Goal: Task Accomplishment & Management: Manage account settings

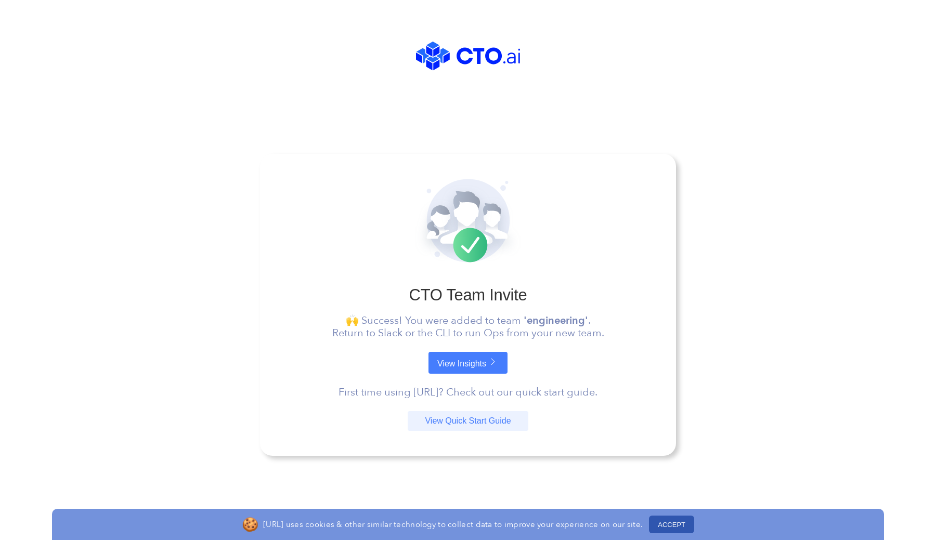
click at [677, 522] on button "ACCEPT" at bounding box center [671, 525] width 45 height 18
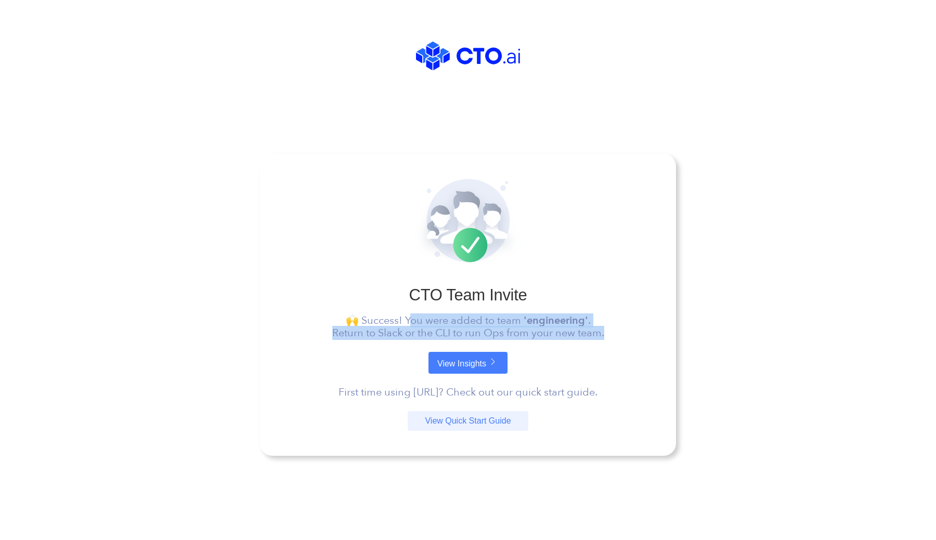
drag, startPoint x: 407, startPoint y: 316, endPoint x: 611, endPoint y: 329, distance: 203.8
click at [610, 329] on p "🙌 Success! You were added to team 'engineering' . Return to Slack or the CLI to…" at bounding box center [468, 327] width 366 height 25
click at [611, 329] on p "🙌 Success! You were added to team 'engineering' . Return to Slack or the CLI to…" at bounding box center [468, 327] width 366 height 25
drag, startPoint x: 436, startPoint y: 335, endPoint x: 611, endPoint y: 331, distance: 174.3
click at [606, 332] on p "🙌 Success! You were added to team 'engineering' . Return to Slack or the CLI to…" at bounding box center [468, 327] width 366 height 25
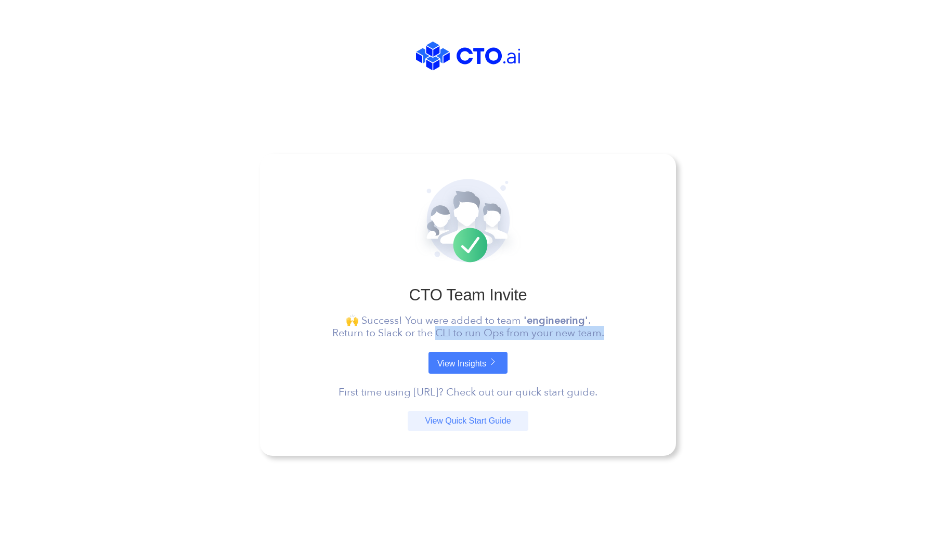
click at [611, 331] on p "🙌 Success! You were added to team 'engineering' . Return to Slack or the CLI to…" at bounding box center [468, 327] width 366 height 25
drag, startPoint x: 485, startPoint y: 331, endPoint x: 624, endPoint y: 332, distance: 138.9
click at [625, 332] on p "🙌 Success! You were added to team 'engineering' . Return to Slack or the CLI to…" at bounding box center [468, 327] width 366 height 25
click at [624, 332] on p "🙌 Success! You were added to team 'engineering' . Return to Slack or the CLI to…" at bounding box center [468, 327] width 366 height 25
click at [481, 363] on link "View Insights" at bounding box center [468, 363] width 79 height 22
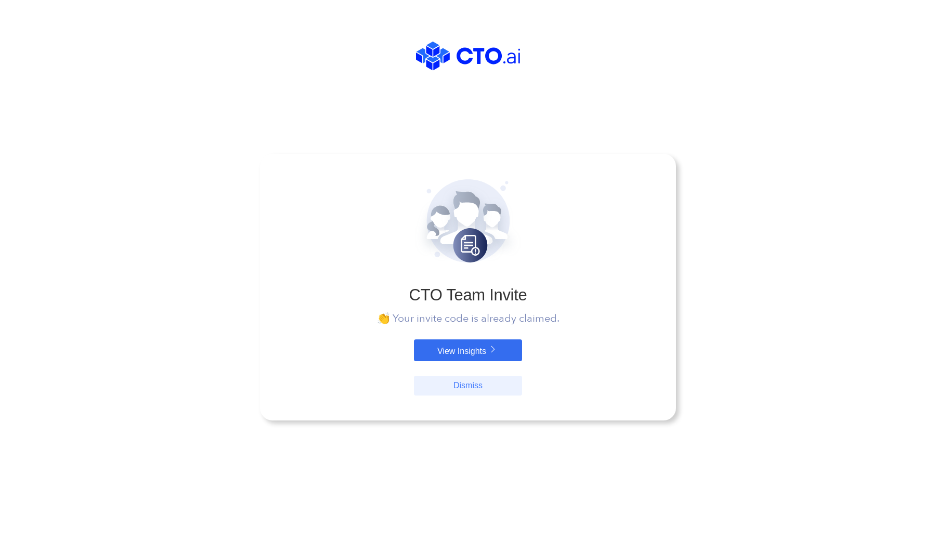
click at [468, 352] on link "View Insights" at bounding box center [468, 351] width 108 height 22
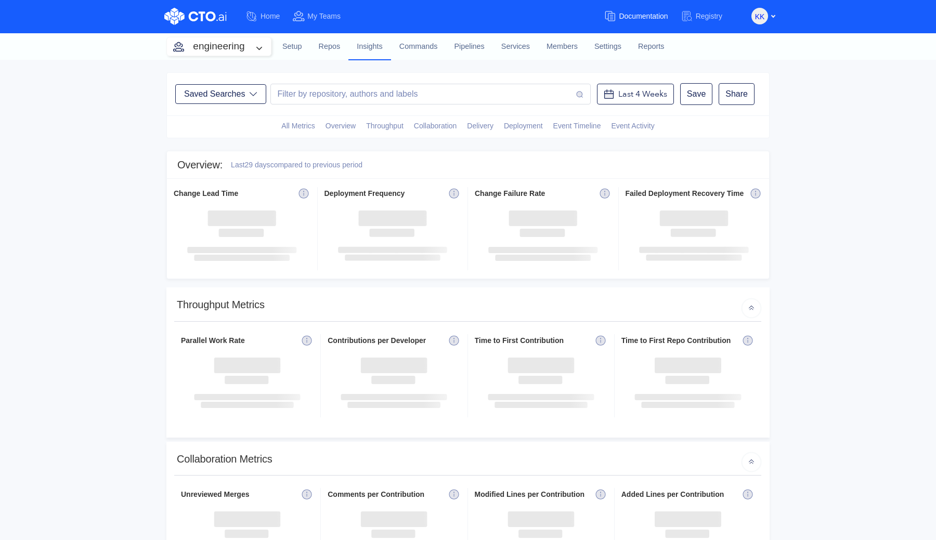
click at [630, 13] on span "Documentation" at bounding box center [643, 16] width 49 height 8
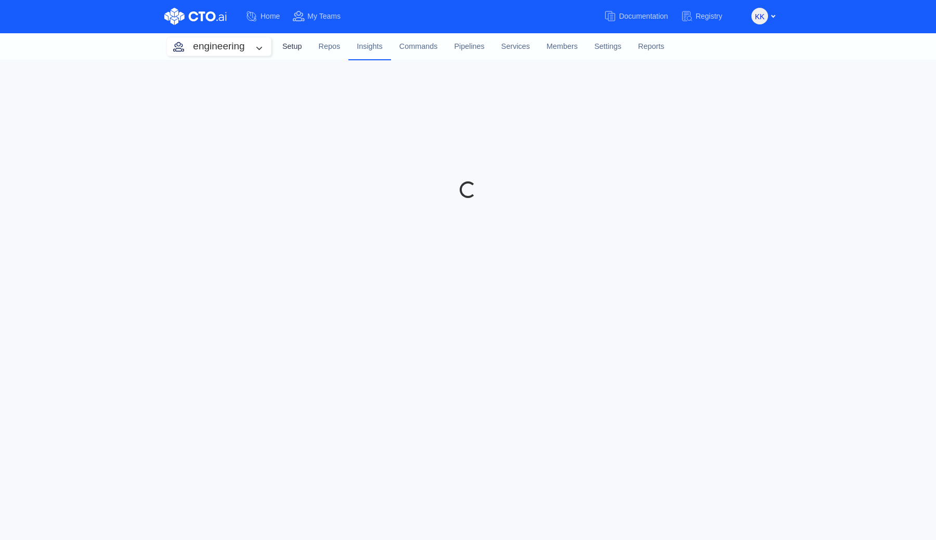
click at [296, 47] on link "Setup" at bounding box center [292, 47] width 36 height 28
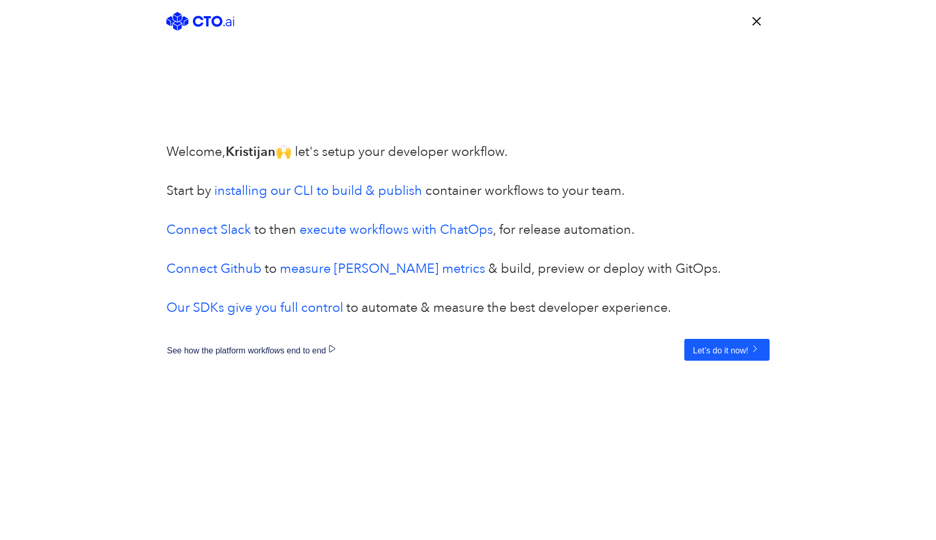
drag, startPoint x: 166, startPoint y: 157, endPoint x: 537, endPoint y: 157, distance: 370.9
click at [537, 157] on p "Welcome, [PERSON_NAME] 🙌 let's setup your developer workflow." at bounding box center [467, 162] width 603 height 39
click at [327, 192] on link "installing our CLI to build & publish" at bounding box center [318, 191] width 208 height 18
drag, startPoint x: 210, startPoint y: 186, endPoint x: 649, endPoint y: 176, distance: 439.7
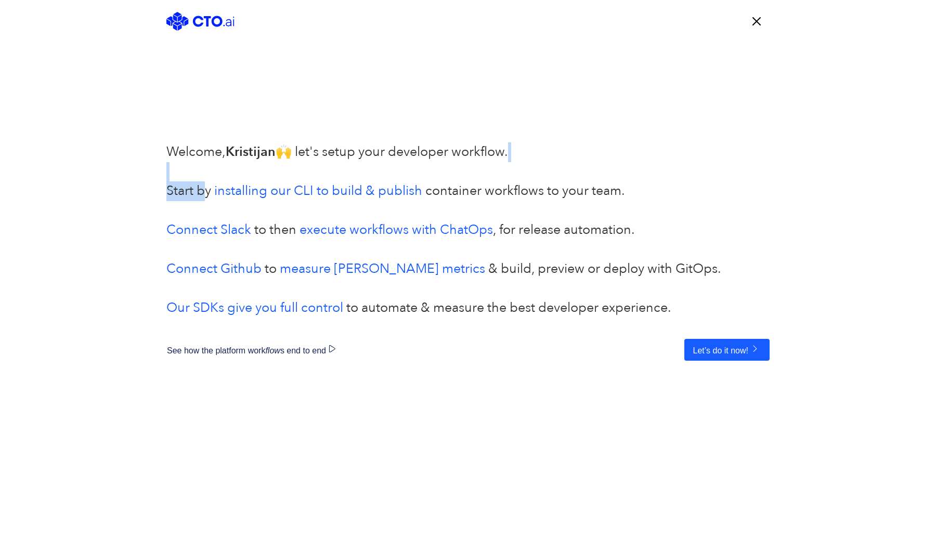
click at [649, 176] on div "Welcome, Kristijan 🙌 let's setup your developer workflow. Start by installing o…" at bounding box center [467, 252] width 603 height 218
click at [642, 186] on p "Start by installing our CLI to build & publish container workflows to your team…" at bounding box center [467, 250] width 603 height 137
click at [208, 230] on link "Connect Slack" at bounding box center [208, 230] width 85 height 18
click at [238, 270] on link "Connect Github" at bounding box center [213, 269] width 95 height 18
click at [275, 305] on link "Our SDKs give you full control" at bounding box center [254, 308] width 177 height 18
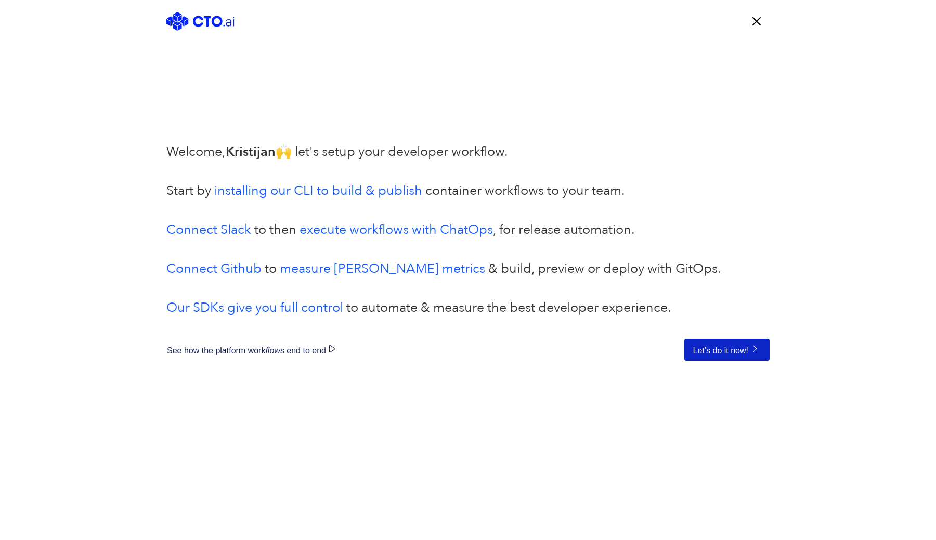
click at [722, 345] on button "Let’s do it now!" at bounding box center [727, 350] width 85 height 22
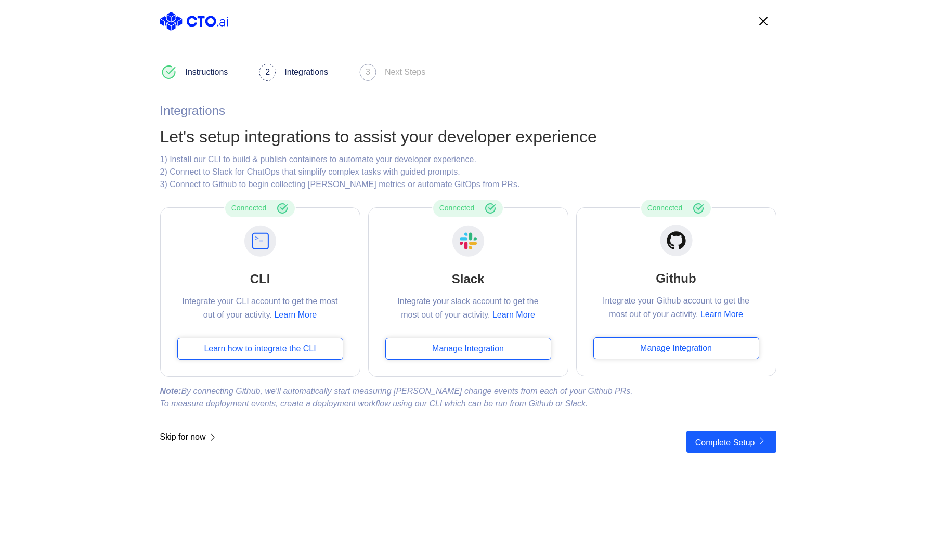
click at [748, 165] on div "1) Install our CLI to build & publish containers to automate your developer exp…" at bounding box center [468, 171] width 616 height 37
click at [752, 441] on button "Complete Setup" at bounding box center [732, 442] width 90 height 22
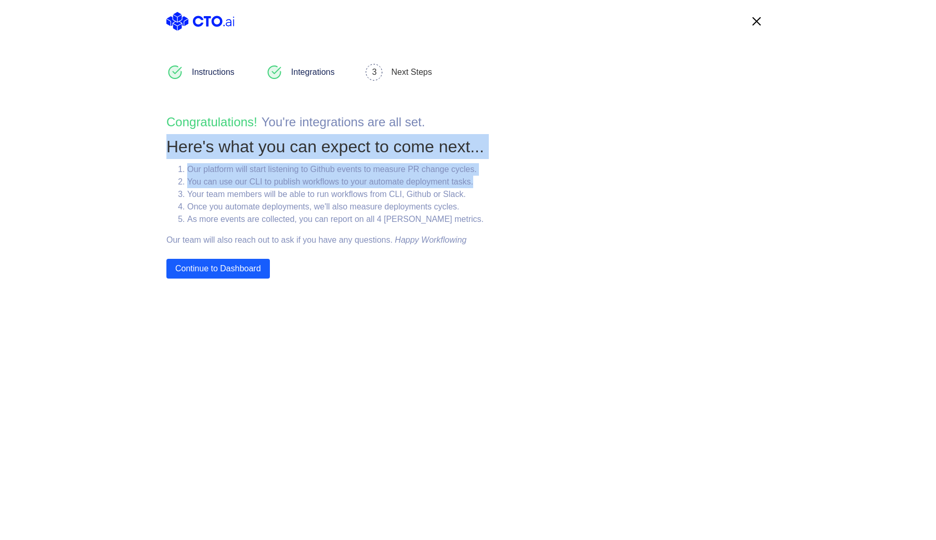
drag, startPoint x: 172, startPoint y: 143, endPoint x: 536, endPoint y: 184, distance: 366.5
click at [535, 184] on div "Instructions Integrations 3 Next Steps Congratulations! You ' re integrations a…" at bounding box center [468, 170] width 624 height 215
click at [536, 184] on div "Instructions Integrations 3 Next Steps Congratulations! You ' re integrations a…" at bounding box center [468, 170] width 624 height 215
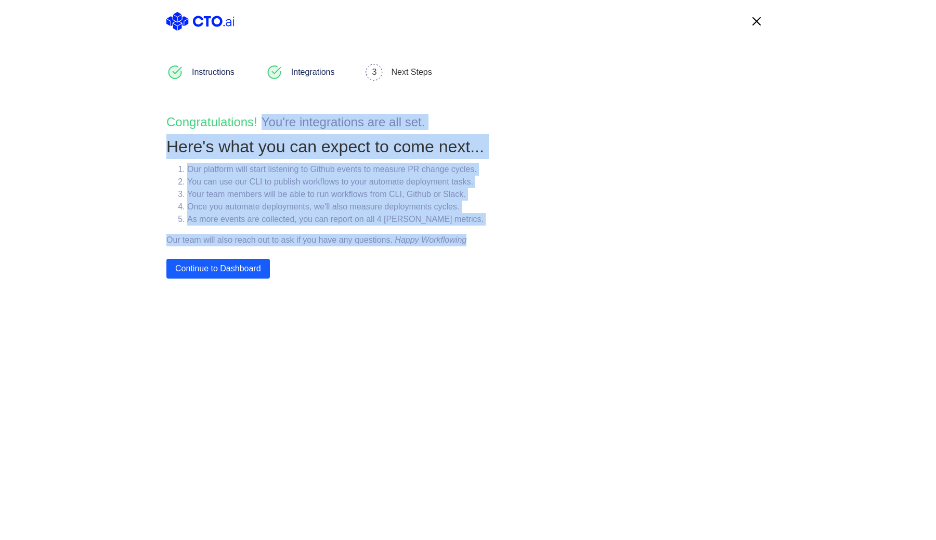
drag, startPoint x: 264, startPoint y: 122, endPoint x: 533, endPoint y: 235, distance: 292.0
click at [533, 235] on div "Instructions Integrations 3 Next Steps Congratulations! You ' re integrations a…" at bounding box center [468, 170] width 624 height 215
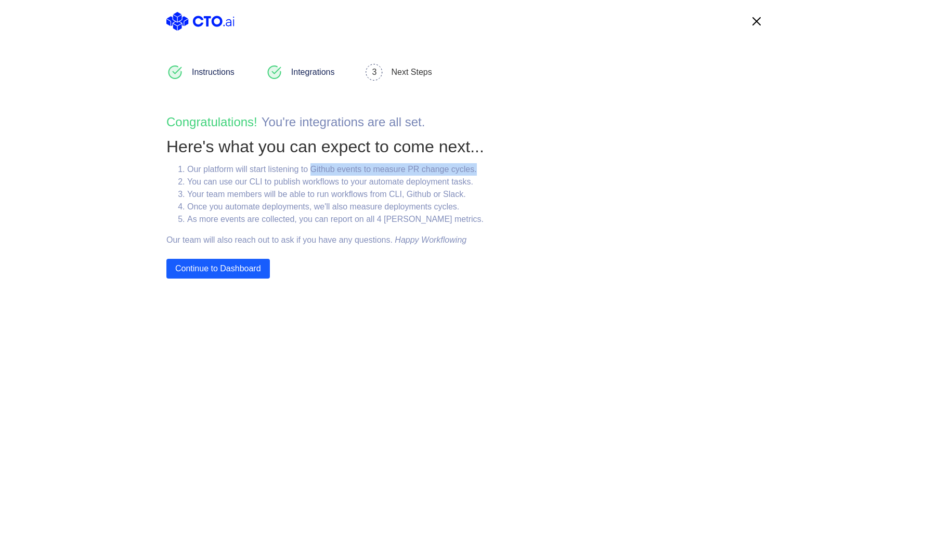
drag, startPoint x: 318, startPoint y: 170, endPoint x: 490, endPoint y: 171, distance: 172.2
click at [490, 171] on li "Our platform will start listening to Github events to measure PR change cycles." at bounding box center [353, 169] width 333 height 12
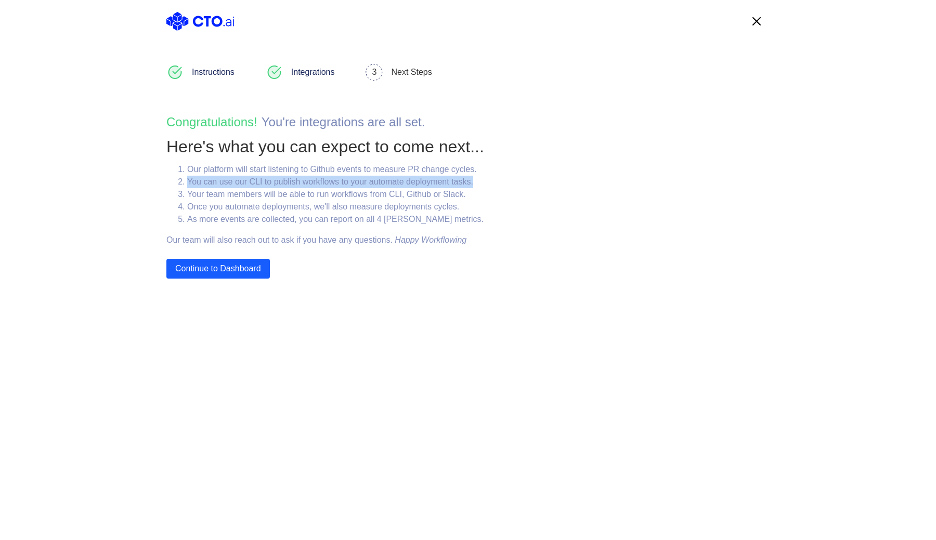
drag, startPoint x: 484, startPoint y: 177, endPoint x: 186, endPoint y: 179, distance: 298.1
click at [186, 179] on ol "Our platform will start listening to Github events to measure PR change cycles.…" at bounding box center [343, 194] width 354 height 62
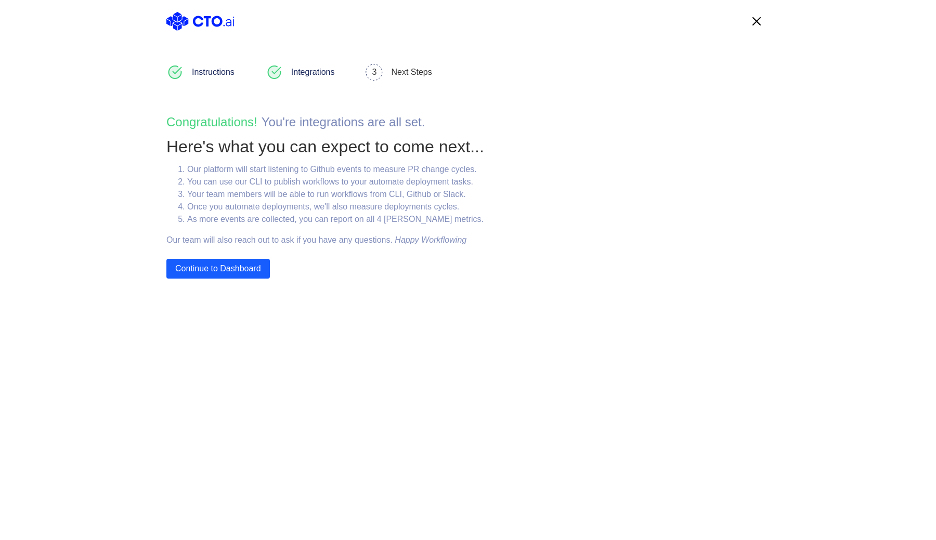
click at [544, 190] on div "Instructions Integrations 3 Next Steps Congratulations! You ' re integrations a…" at bounding box center [468, 170] width 624 height 215
drag, startPoint x: 344, startPoint y: 180, endPoint x: 511, endPoint y: 177, distance: 166.5
click at [511, 178] on li "You can use our CLI to publish workflows to your automate deployment tasks." at bounding box center [353, 182] width 333 height 12
click at [511, 177] on li "You can use our CLI to publish workflows to your automate deployment tasks." at bounding box center [353, 182] width 333 height 12
click at [511, 181] on li "You can use our CLI to publish workflows to your automate deployment tasks." at bounding box center [353, 182] width 333 height 12
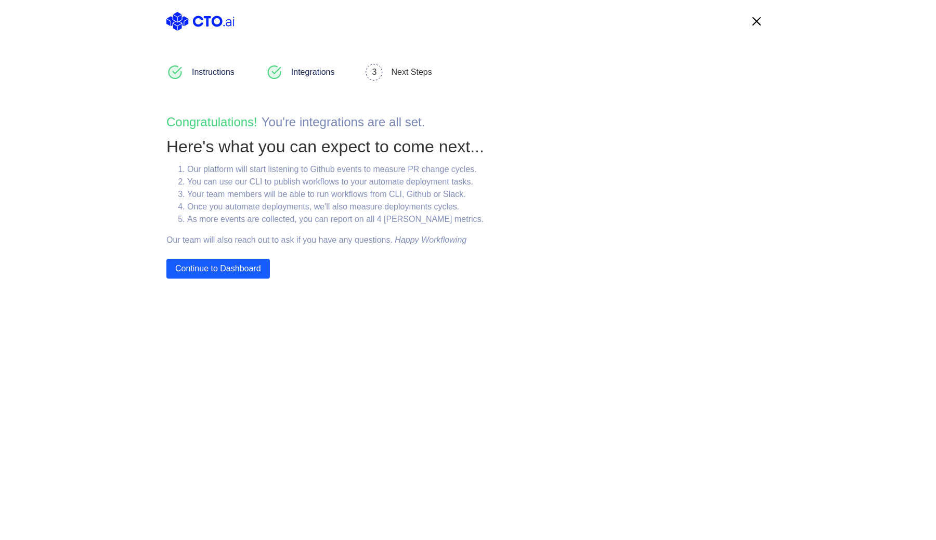
click at [511, 181] on li "You can use our CLI to publish workflows to your automate deployment tasks." at bounding box center [353, 182] width 333 height 12
drag, startPoint x: 188, startPoint y: 196, endPoint x: 471, endPoint y: 192, distance: 283.0
click at [471, 192] on li "Your team members will be able to run workflows from CLI, Github or Slack." at bounding box center [353, 194] width 333 height 12
click at [478, 193] on li "Your team members will be able to run workflows from CLI, Github or Slack." at bounding box center [353, 194] width 333 height 12
drag, startPoint x: 323, startPoint y: 194, endPoint x: 498, endPoint y: 193, distance: 175.8
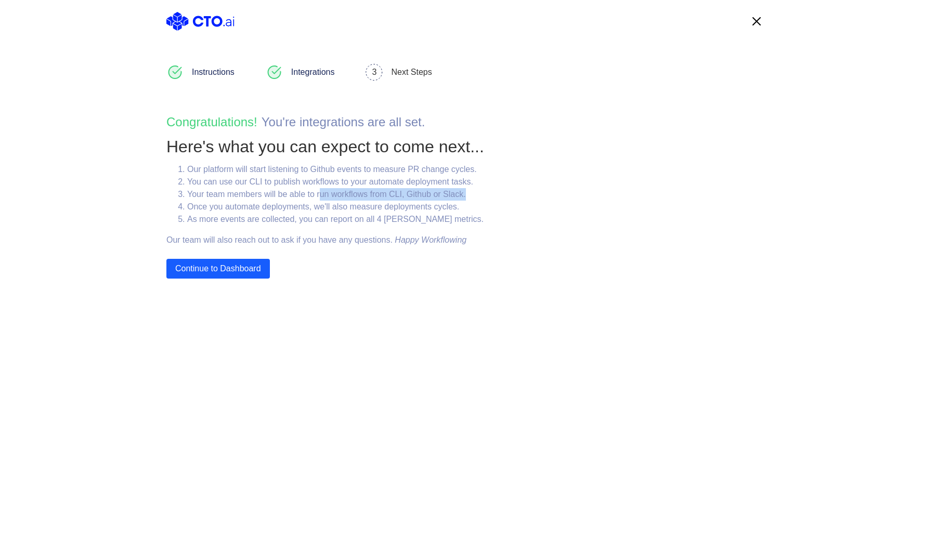
click at [499, 194] on li "Your team members will be able to run workflows from CLI, Github or Slack." at bounding box center [353, 194] width 333 height 12
click at [498, 193] on li "Your team members will be able to run workflows from CLI, Github or Slack." at bounding box center [353, 194] width 333 height 12
drag, startPoint x: 416, startPoint y: 192, endPoint x: 484, endPoint y: 192, distance: 68.1
click at [484, 192] on li "Your team members will be able to run workflows from CLI, Github or Slack." at bounding box center [353, 194] width 333 height 12
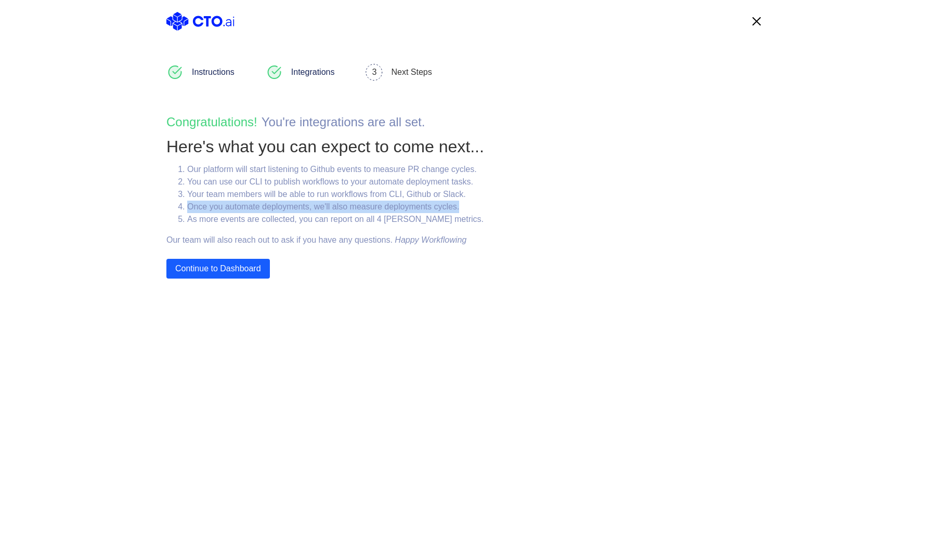
drag, startPoint x: 188, startPoint y: 207, endPoint x: 473, endPoint y: 205, distance: 284.6
click at [473, 205] on li "Once you automate deployments, we'll also measure deployments cycles." at bounding box center [353, 207] width 333 height 12
drag, startPoint x: 391, startPoint y: 207, endPoint x: 485, endPoint y: 205, distance: 93.6
click at [485, 205] on li "Once you automate deployments, we'll also measure deployments cycles." at bounding box center [353, 207] width 333 height 12
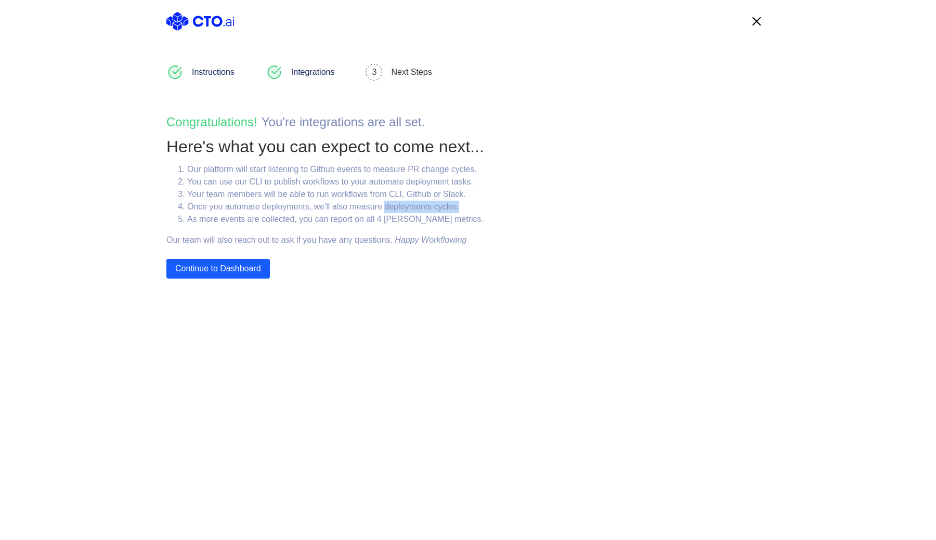
click at [485, 205] on li "Once you automate deployments, we'll also measure deployments cycles." at bounding box center [353, 207] width 333 height 12
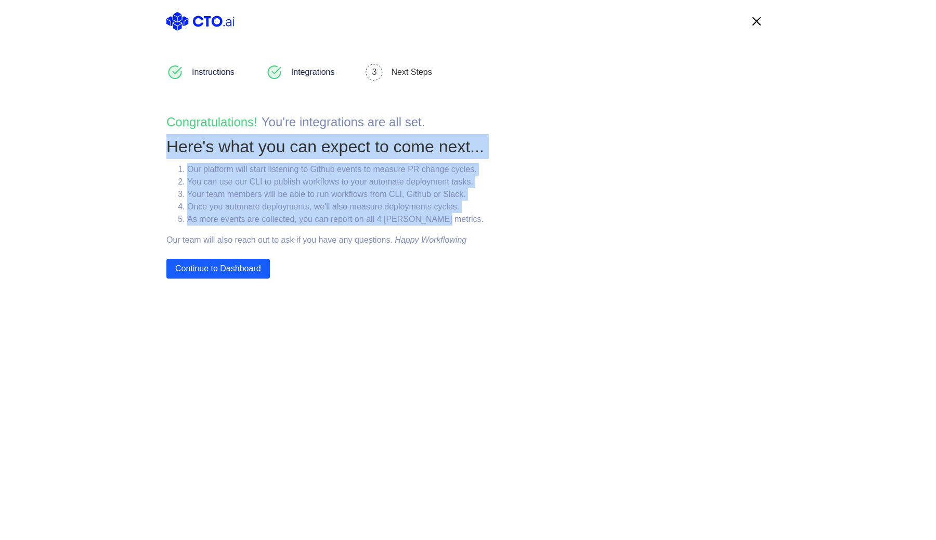
drag, startPoint x: 166, startPoint y: 140, endPoint x: 536, endPoint y: 216, distance: 377.7
click at [536, 216] on div "Instructions Integrations 3 Next Steps Congratulations! You ' re integrations a…" at bounding box center [468, 170] width 624 height 215
click at [548, 225] on div "Instructions Integrations 3 Next Steps Congratulations! You ' re integrations a…" at bounding box center [468, 170] width 624 height 215
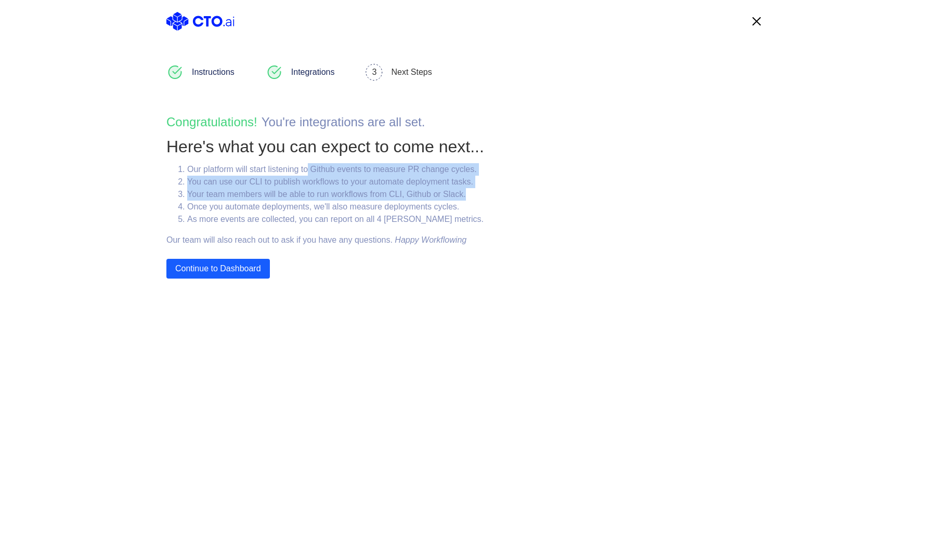
drag, startPoint x: 315, startPoint y: 166, endPoint x: 500, endPoint y: 190, distance: 186.3
click at [500, 190] on ol "Our platform will start listening to Github events to measure PR change cycles.…" at bounding box center [343, 194] width 354 height 62
click at [500, 190] on li "Your team members will be able to run workflows from CLI, Github or Slack." at bounding box center [353, 194] width 333 height 12
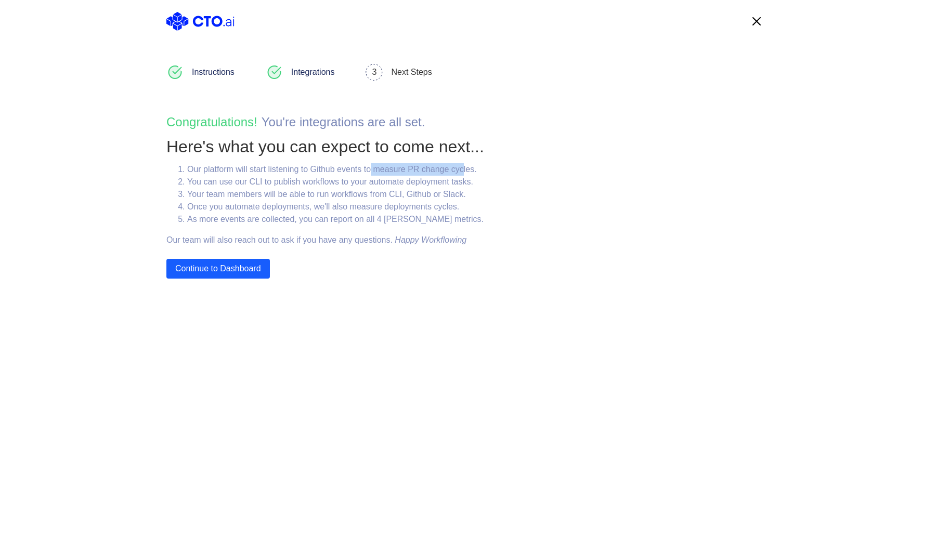
drag, startPoint x: 380, startPoint y: 169, endPoint x: 470, endPoint y: 169, distance: 90.0
click at [470, 169] on li "Our platform will start listening to Github events to measure PR change cycles." at bounding box center [353, 169] width 333 height 12
click at [490, 173] on li "Our platform will start listening to Github events to measure PR change cycles." at bounding box center [353, 169] width 333 height 12
click at [491, 168] on li "Our platform will start listening to Github events to measure PR change cycles." at bounding box center [353, 169] width 333 height 12
click at [506, 161] on div "Instructions Integrations 3 Next Steps Congratulations! You ' re integrations a…" at bounding box center [468, 170] width 624 height 215
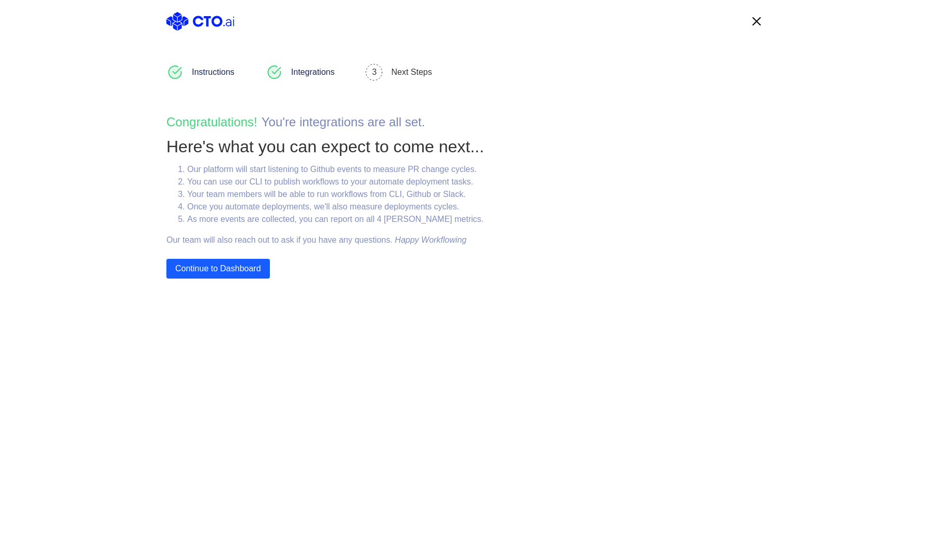
click at [506, 161] on div "Instructions Integrations 3 Next Steps Congratulations! You ' re integrations a…" at bounding box center [468, 170] width 624 height 215
drag, startPoint x: 304, startPoint y: 182, endPoint x: 493, endPoint y: 183, distance: 188.3
click at [493, 183] on li "You can use our CLI to publish workflows to your automate deployment tasks." at bounding box center [353, 182] width 333 height 12
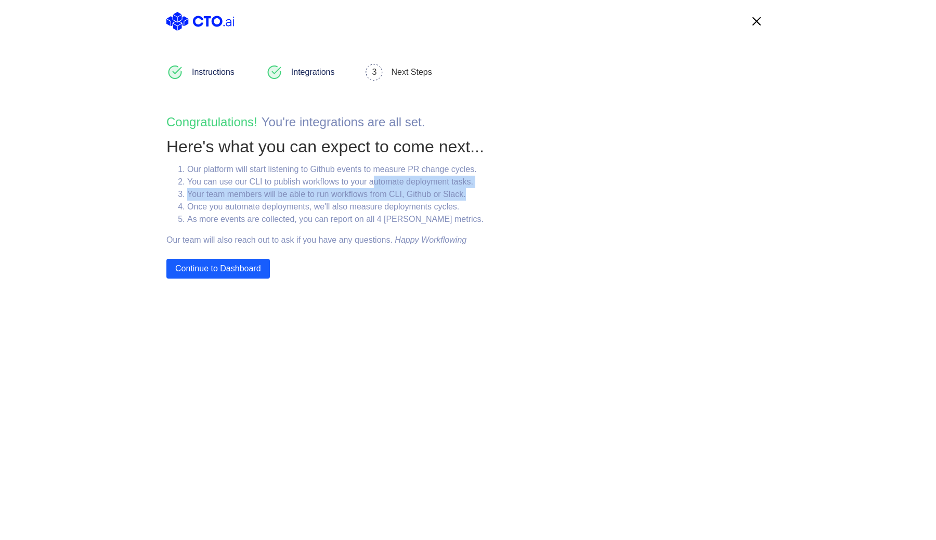
drag, startPoint x: 378, startPoint y: 180, endPoint x: 519, endPoint y: 193, distance: 141.1
click at [519, 193] on ol "Our platform will start listening to Github events to measure PR change cycles.…" at bounding box center [343, 194] width 354 height 62
click at [519, 193] on li "Your team members will be able to run workflows from CLI, Github or Slack." at bounding box center [353, 194] width 333 height 12
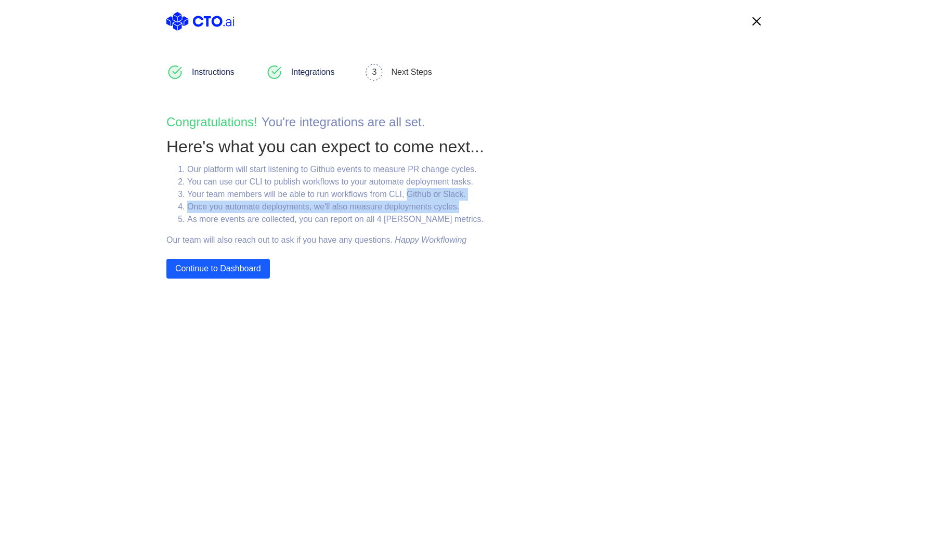
drag, startPoint x: 416, startPoint y: 197, endPoint x: 478, endPoint y: 212, distance: 64.3
click at [479, 212] on ol "Our platform will start listening to Github events to measure PR change cycles.…" at bounding box center [343, 194] width 354 height 62
click at [478, 212] on li "Once you automate deployments, we'll also measure deployments cycles." at bounding box center [353, 207] width 333 height 12
drag, startPoint x: 321, startPoint y: 208, endPoint x: 480, endPoint y: 205, distance: 158.2
click at [480, 205] on li "Once you automate deployments, we'll also measure deployments cycles." at bounding box center [353, 207] width 333 height 12
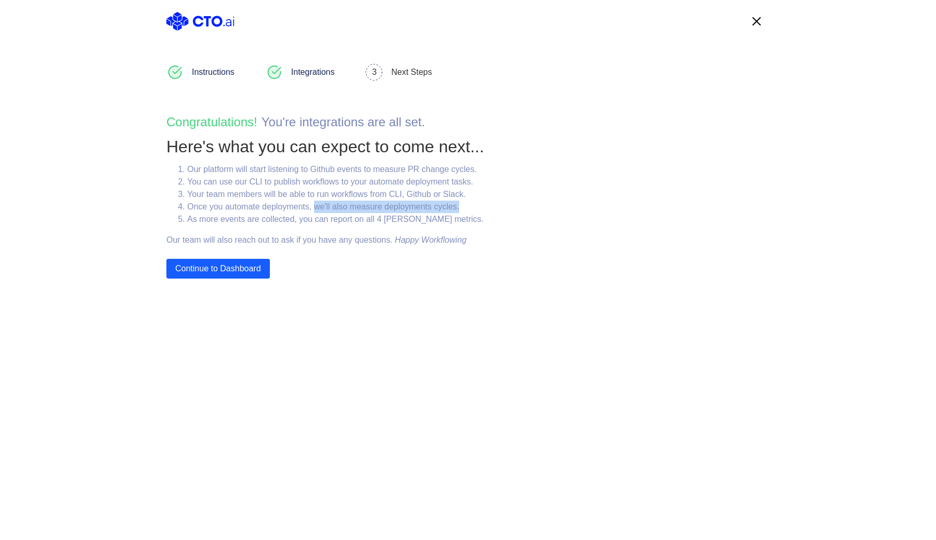
click at [480, 205] on li "Once you automate deployments, we'll also measure deployments cycles." at bounding box center [353, 207] width 333 height 12
drag, startPoint x: 303, startPoint y: 221, endPoint x: 439, endPoint y: 221, distance: 135.8
click at [439, 221] on li "As more events are collected, you can report on all 4 DORA metrics." at bounding box center [353, 219] width 333 height 12
click at [453, 221] on li "As more events are collected, you can report on all 4 DORA metrics." at bounding box center [353, 219] width 333 height 12
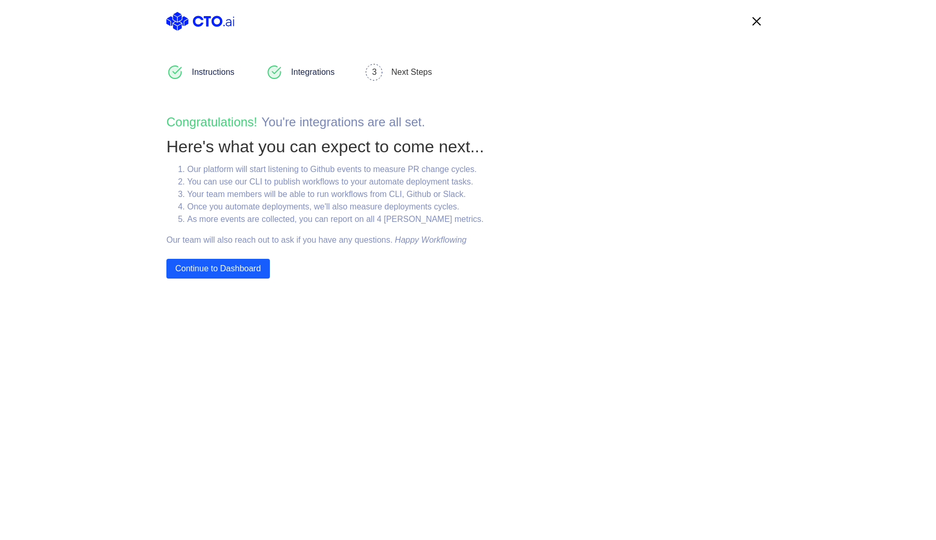
click at [453, 221] on li "As more events are collected, you can report on all 4 DORA metrics." at bounding box center [353, 219] width 333 height 12
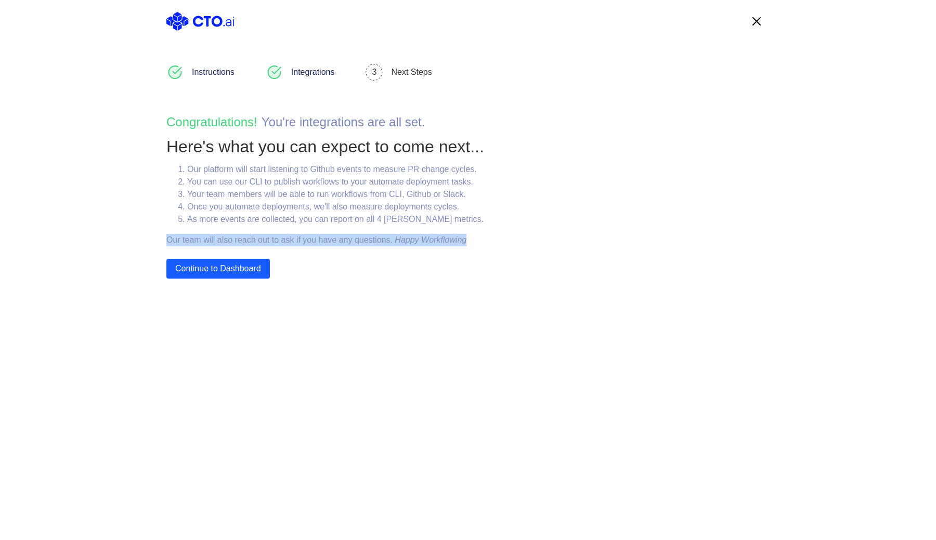
drag, startPoint x: 163, startPoint y: 237, endPoint x: 511, endPoint y: 237, distance: 348.0
click at [512, 237] on div "Instructions Integrations 3 Next Steps Congratulations! You ' re integrations a…" at bounding box center [468, 170] width 624 height 215
click at [511, 237] on div "Our platform will start listening to Github events to measure PR change cycles.…" at bounding box center [343, 204] width 354 height 83
drag, startPoint x: 285, startPoint y: 240, endPoint x: 514, endPoint y: 239, distance: 228.9
click at [514, 239] on div "Our platform will start listening to Github events to measure PR change cycles.…" at bounding box center [343, 204] width 354 height 83
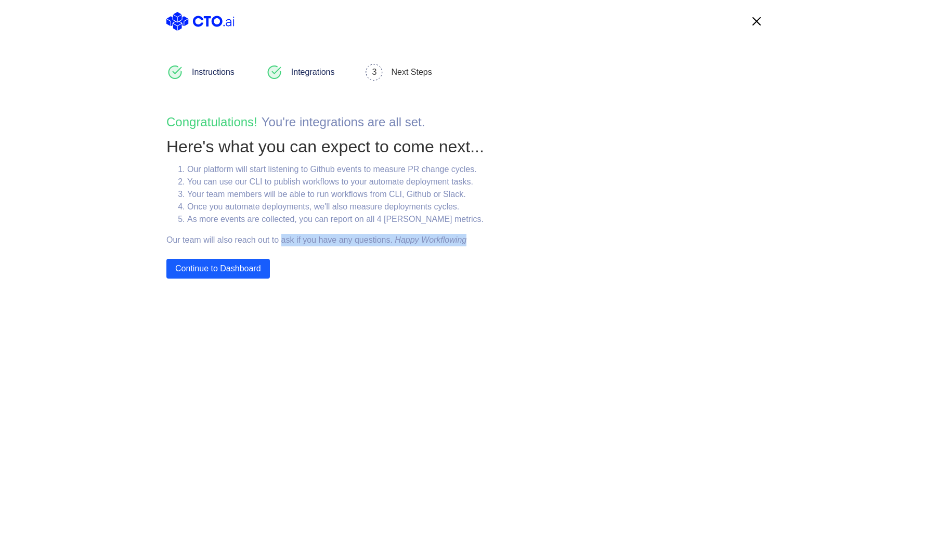
click at [516, 238] on div "Our platform will start listening to Github events to measure PR change cycles.…" at bounding box center [343, 204] width 354 height 83
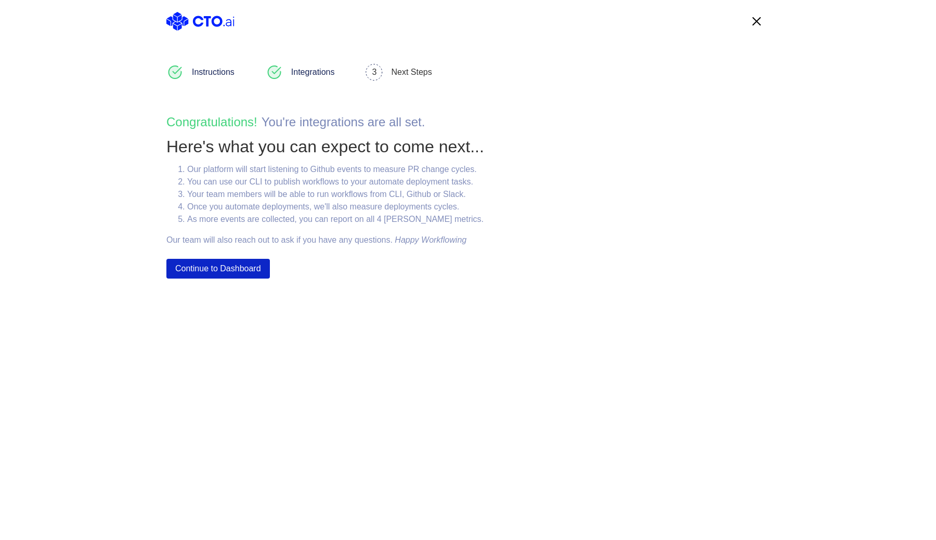
click at [222, 265] on button "Continue to Dashboard" at bounding box center [218, 269] width 104 height 20
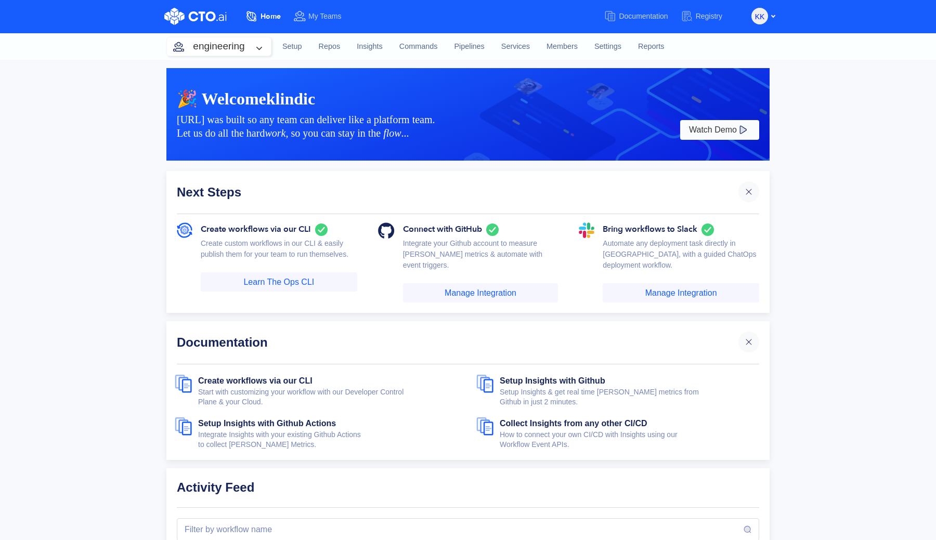
click at [771, 14] on div "KK" at bounding box center [764, 16] width 24 height 18
click at [768, 16] on div "KK" at bounding box center [764, 16] width 24 height 18
click at [776, 17] on div "KK" at bounding box center [764, 16] width 24 height 18
click at [775, 17] on div "KK" at bounding box center [764, 16] width 24 height 18
click at [767, 20] on button "KK" at bounding box center [760, 16] width 17 height 17
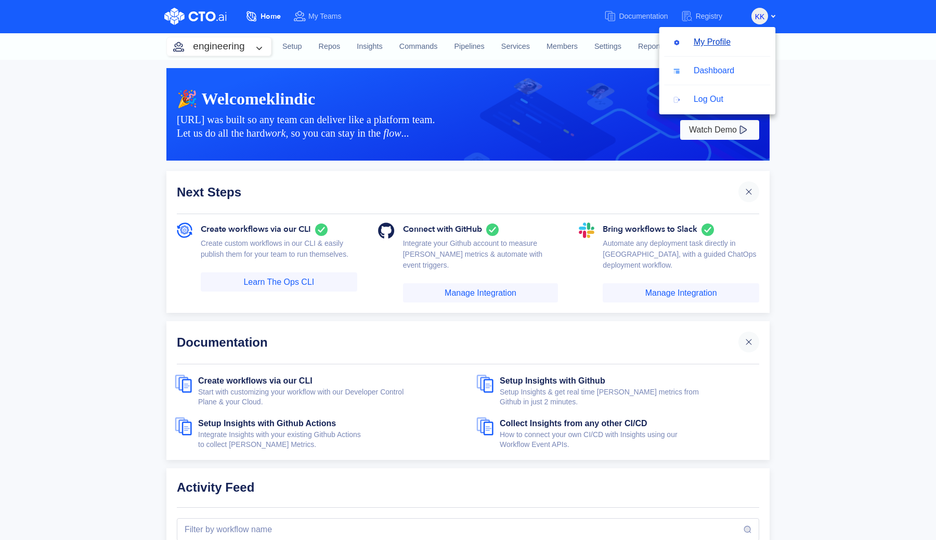
click at [729, 43] on button "My Profile" at bounding box center [701, 42] width 75 height 20
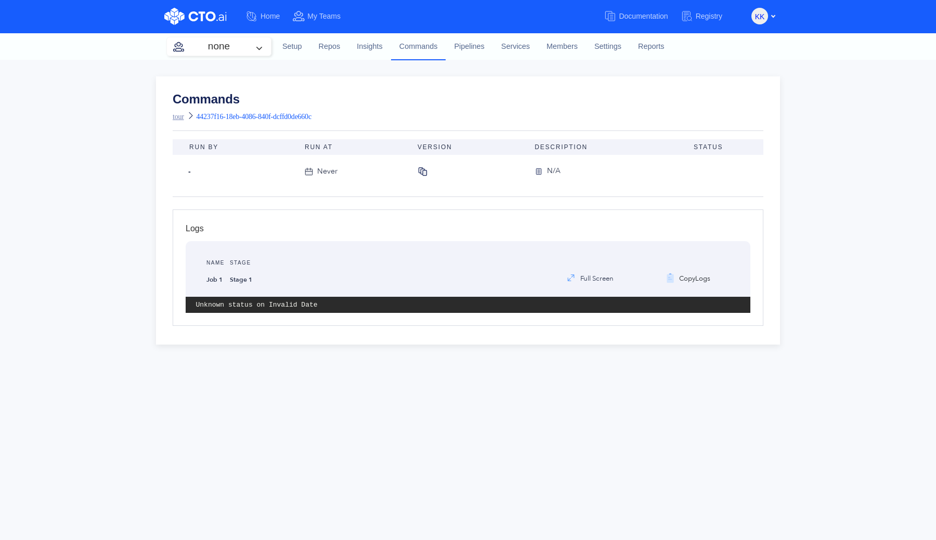
click at [183, 116] on link "tour" at bounding box center [178, 117] width 11 height 8
click at [327, 171] on div "Never" at bounding box center [327, 171] width 20 height 11
click at [398, 117] on div "Commands tour 44237f16-18eb-4086-840f-dcffd0de660c" at bounding box center [468, 108] width 591 height 31
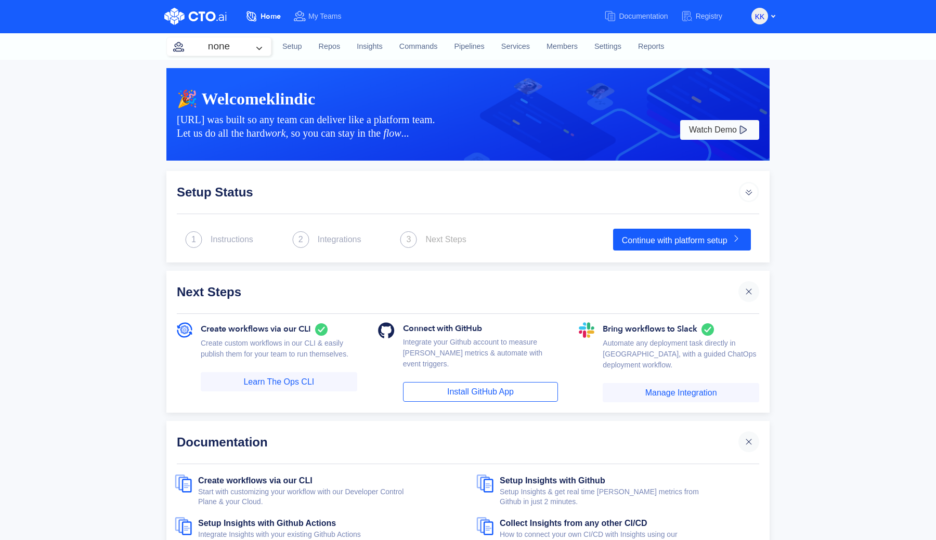
click at [827, 230] on div "🎉 Welcome klindic CTO.ai was built so any team can deliver like a platform team…" at bounding box center [468, 310] width 936 height 500
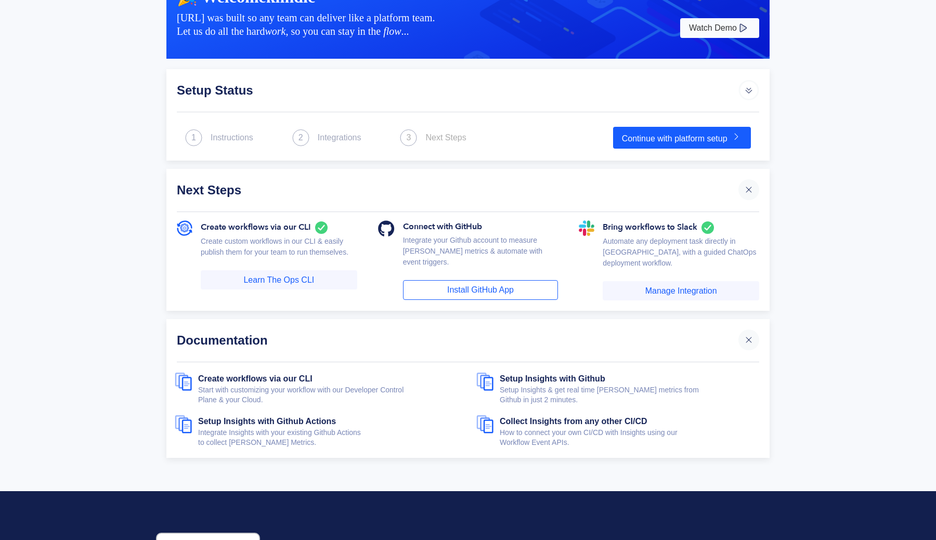
scroll to position [103, 0]
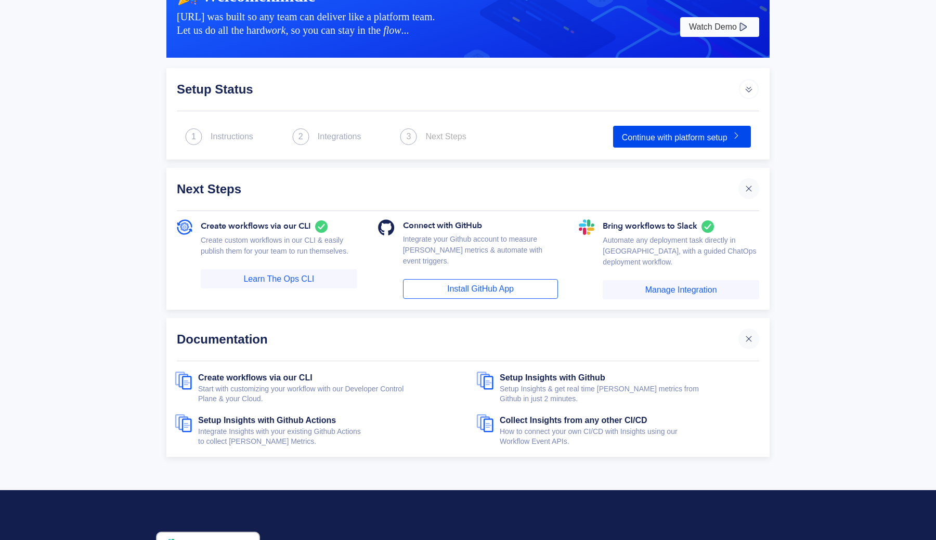
click at [701, 136] on link "Continue with platform setup" at bounding box center [682, 137] width 138 height 22
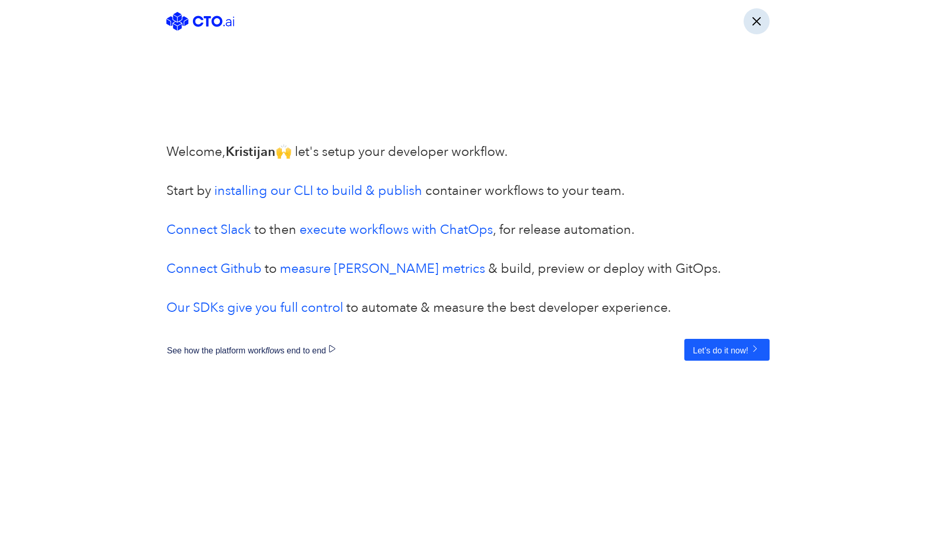
click at [757, 19] on button "button" at bounding box center [757, 21] width 26 height 26
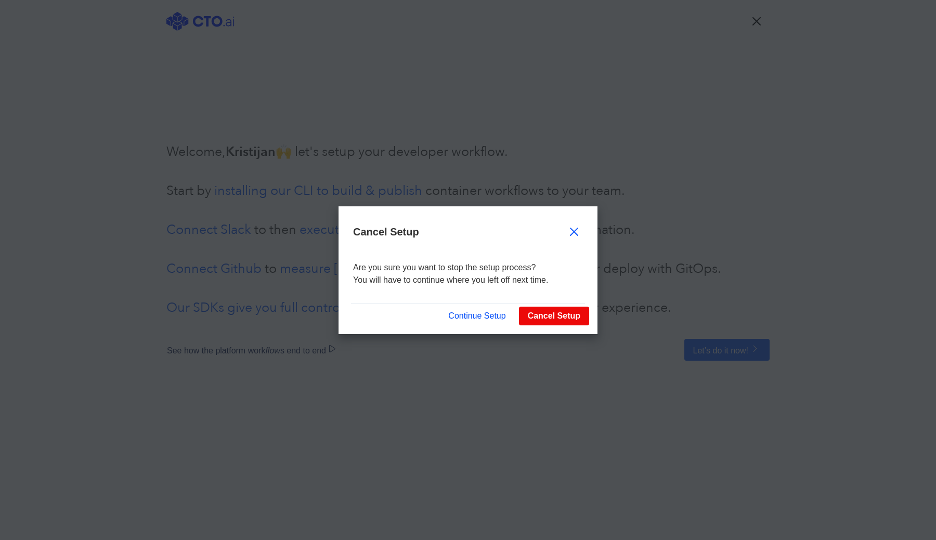
click at [500, 317] on button "Continue Setup" at bounding box center [477, 316] width 75 height 20
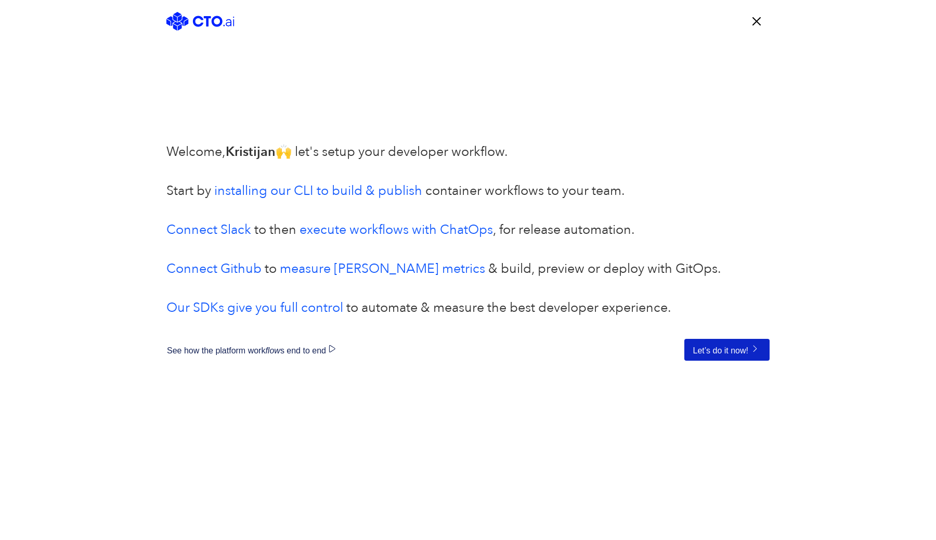
click at [741, 345] on button "Let’s do it now!" at bounding box center [727, 350] width 85 height 22
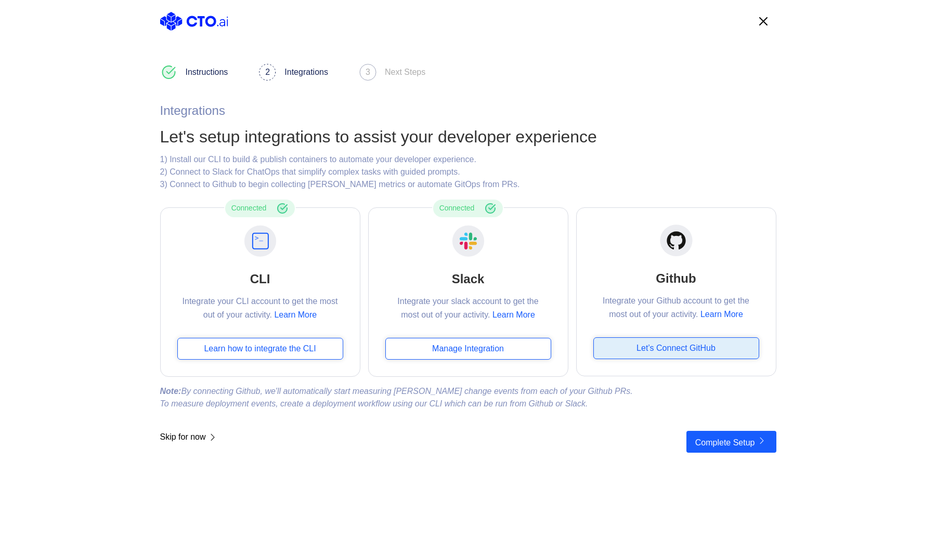
click at [684, 347] on div "Let’s Connect GitHub" at bounding box center [677, 349] width 166 height 22
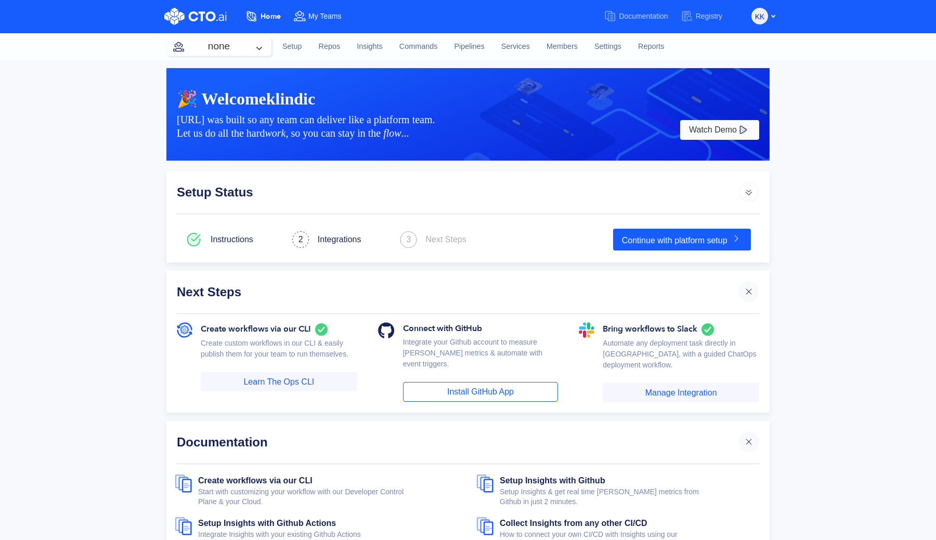
click at [330, 20] on span "My Teams" at bounding box center [324, 16] width 33 height 8
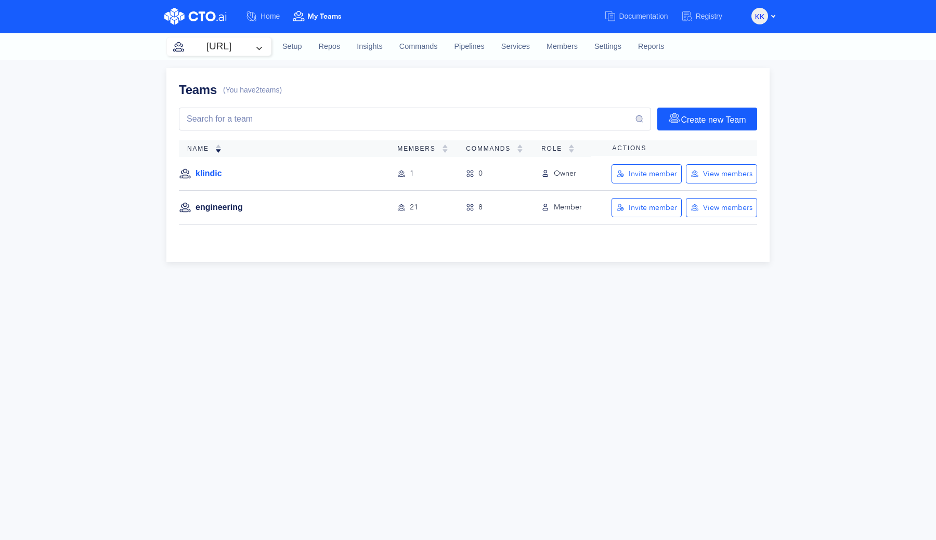
click at [204, 173] on link "klindic" at bounding box center [209, 173] width 27 height 11
click at [212, 207] on link "engineering" at bounding box center [219, 207] width 47 height 11
click at [331, 42] on link "Repos" at bounding box center [330, 47] width 38 height 28
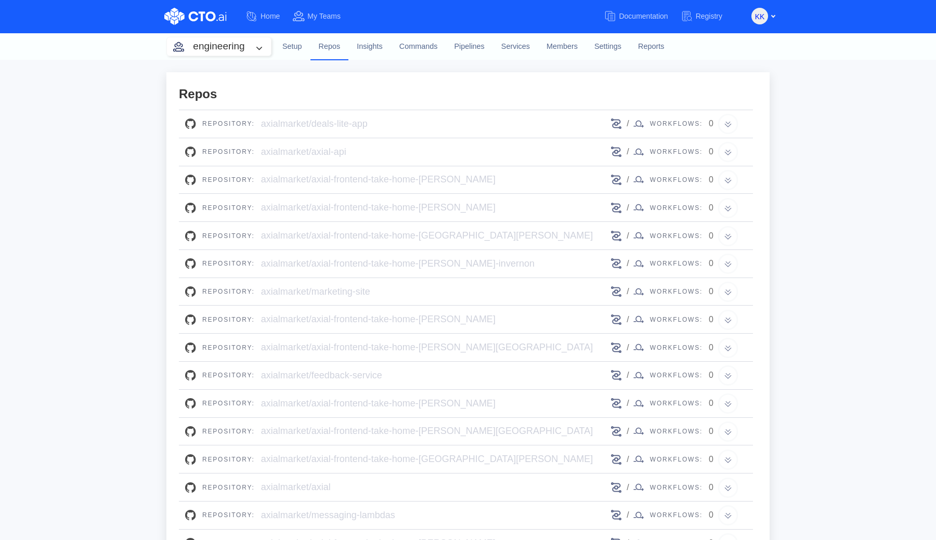
click at [726, 125] on div "/ Workflows: 0" at bounding box center [678, 123] width 137 height 21
click at [500, 129] on div "Repository: axialmarket/deals-lite-app" at bounding box center [397, 123] width 425 height 21
click at [225, 125] on div "Repository:" at bounding box center [228, 124] width 65 height 16
click at [413, 100] on div "Repos" at bounding box center [466, 97] width 574 height 25
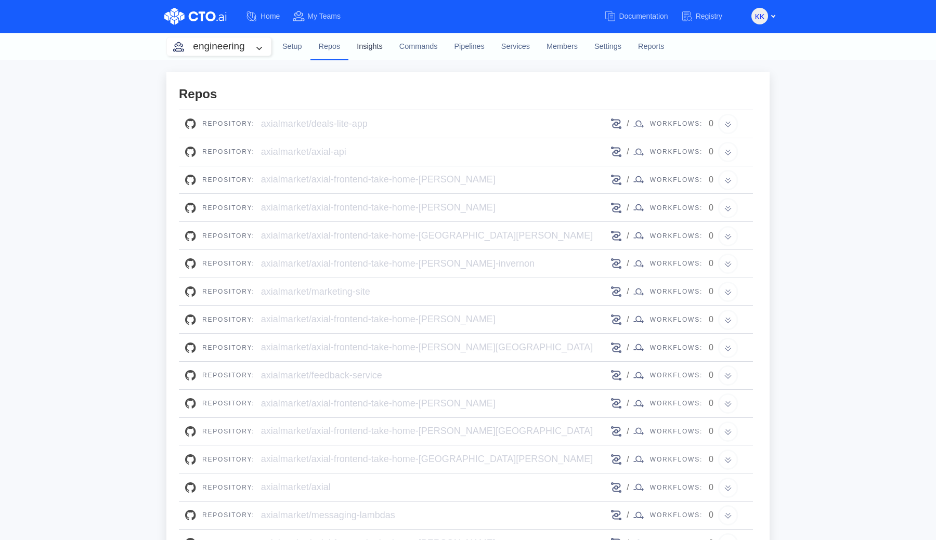
click at [379, 49] on link "Insights" at bounding box center [370, 47] width 43 height 28
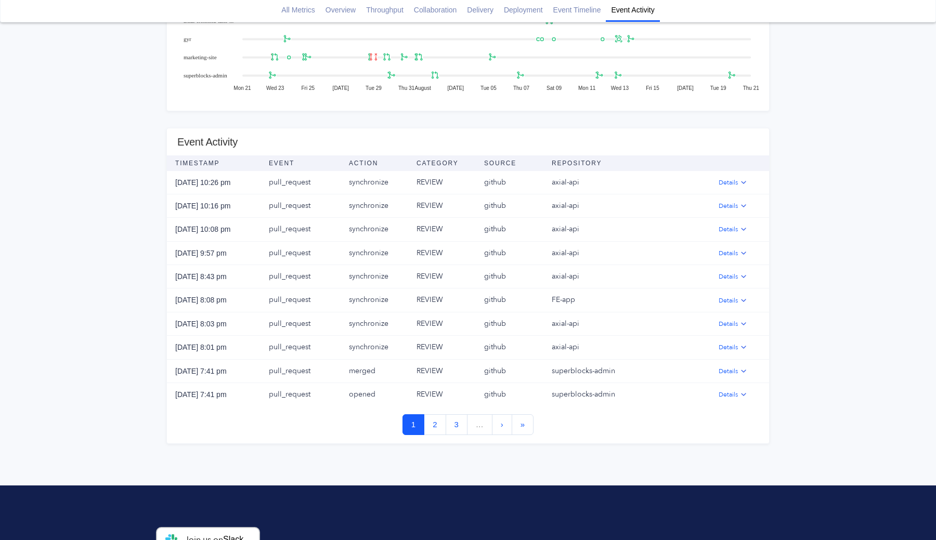
scroll to position [1189, 0]
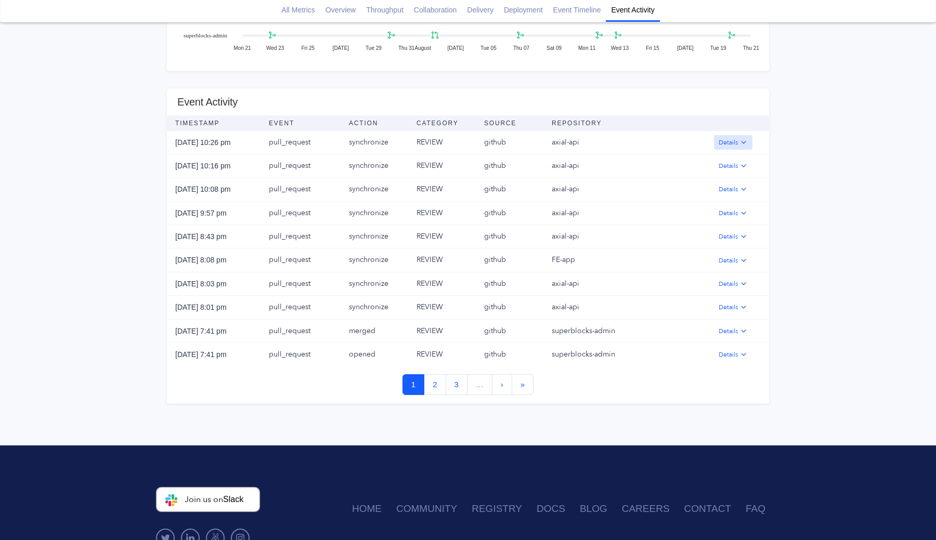
click at [743, 141] on img "button" at bounding box center [744, 142] width 8 height 8
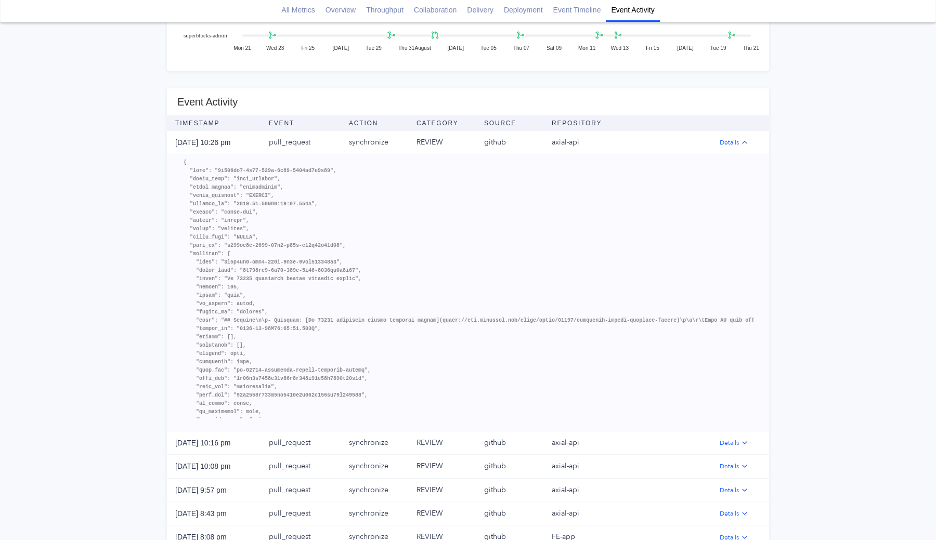
scroll to position [0, 0]
drag, startPoint x: 279, startPoint y: 145, endPoint x: 314, endPoint y: 145, distance: 34.3
click at [314, 145] on td "pull_request" at bounding box center [301, 142] width 80 height 23
click at [439, 137] on td "REVIEW" at bounding box center [442, 142] width 68 height 23
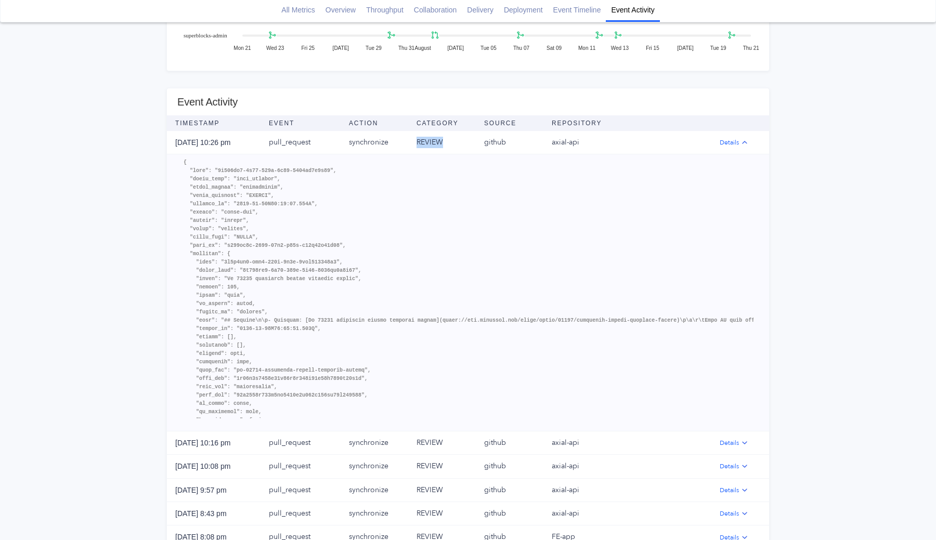
click at [439, 137] on td "REVIEW" at bounding box center [442, 142] width 68 height 23
click at [477, 133] on td "github" at bounding box center [510, 142] width 68 height 23
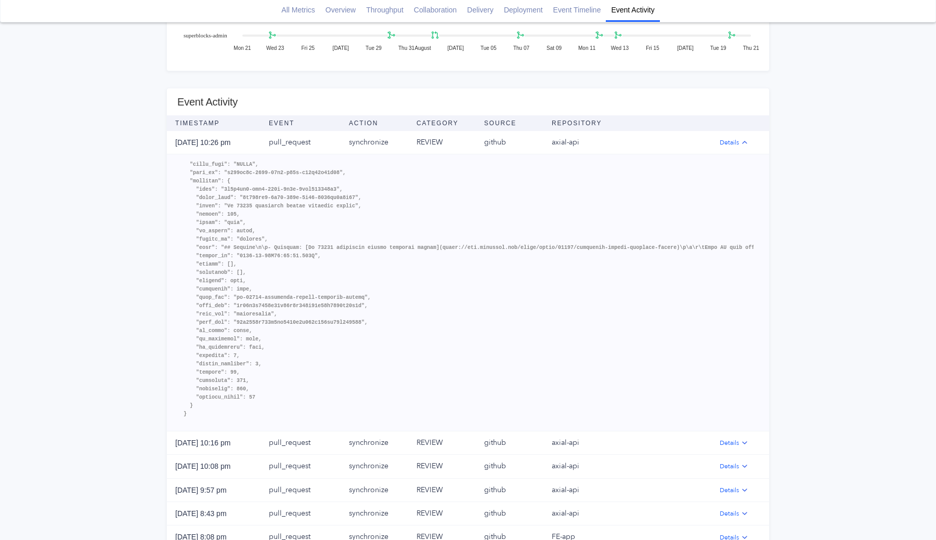
scroll to position [73, 0]
click at [303, 238] on pre at bounding box center [469, 289] width 570 height 260
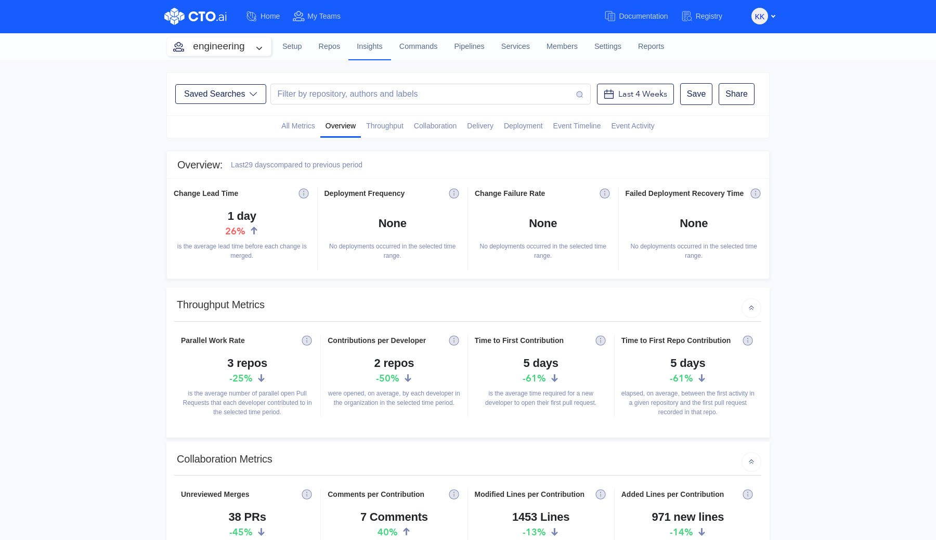
scroll to position [0, 0]
click at [427, 50] on link "Commands" at bounding box center [418, 47] width 55 height 28
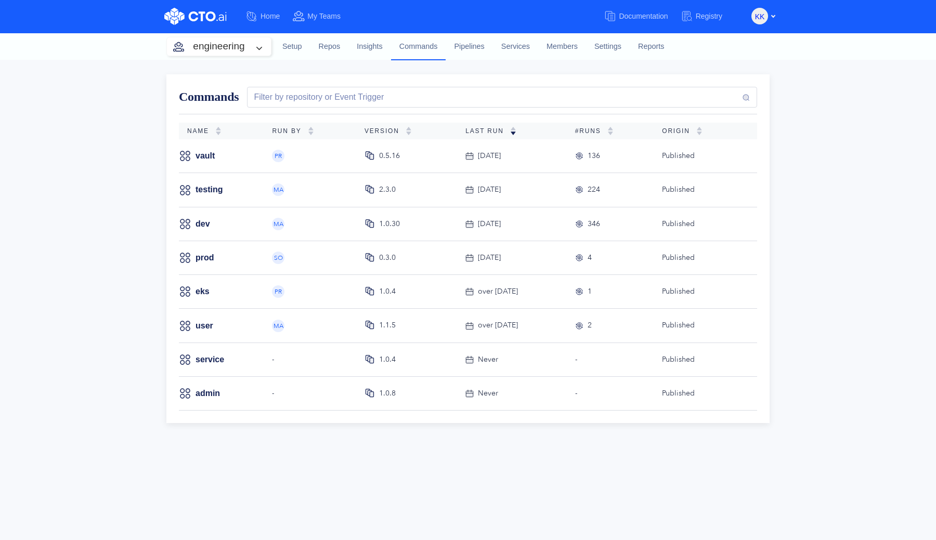
click at [808, 159] on div "Commands Filter by repository or Event Trigger Name Run By Version Last Run #RU…" at bounding box center [468, 300] width 936 height 481
click at [806, 285] on div "Commands Filter by repository or Event Trigger Name Run By Version Last Run #RU…" at bounding box center [468, 300] width 936 height 481
click at [600, 222] on div "346" at bounding box center [594, 223] width 12 height 11
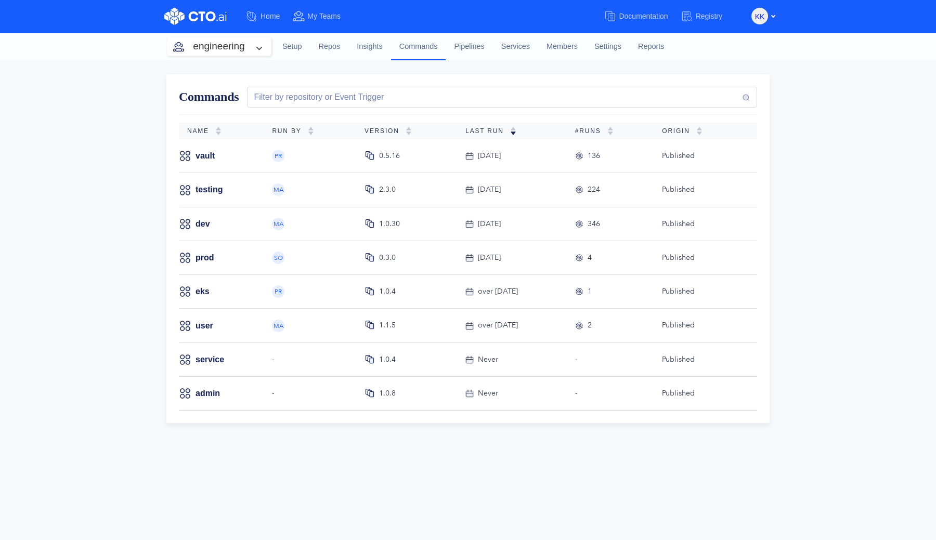
click at [827, 204] on div "Commands Filter by repository or Event Trigger Name Run By Version Last Run #RU…" at bounding box center [468, 300] width 936 height 481
drag, startPoint x: 465, startPoint y: 259, endPoint x: 523, endPoint y: 259, distance: 57.7
click at [523, 259] on div "[DATE]" at bounding box center [512, 257] width 93 height 11
click at [522, 259] on div "[DATE]" at bounding box center [512, 257] width 93 height 11
click at [584, 256] on icon at bounding box center [579, 258] width 8 height 8
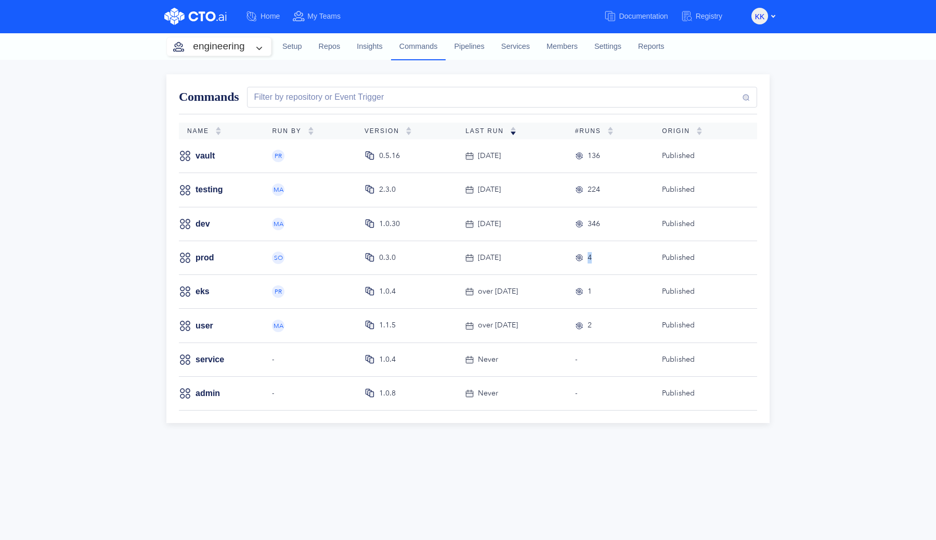
click at [584, 256] on icon at bounding box center [579, 258] width 8 height 8
click at [622, 258] on div "4" at bounding box center [610, 257] width 70 height 11
click at [584, 254] on icon at bounding box center [579, 258] width 8 height 8
click at [202, 222] on link "dev" at bounding box center [203, 223] width 15 height 11
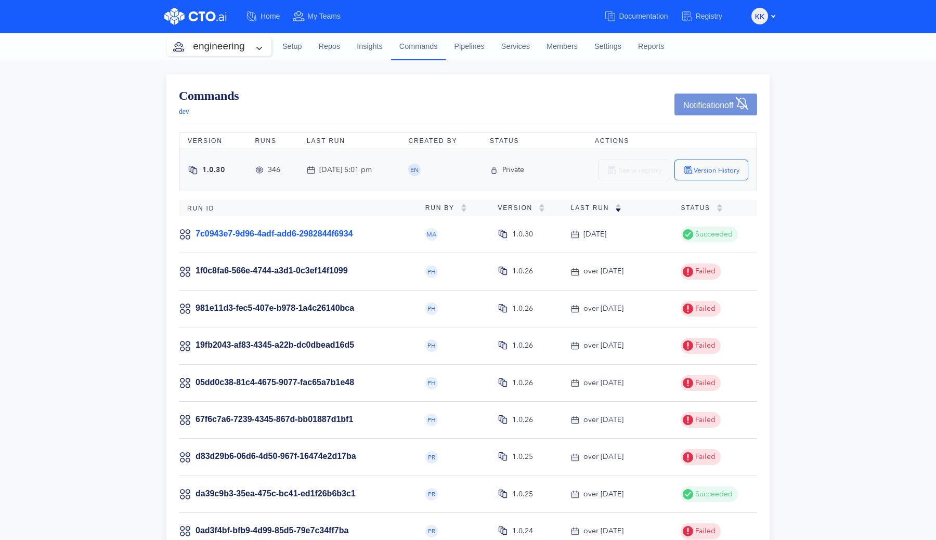
click at [239, 236] on link "7c0943e7-9d96-4adf-add6-2982844f6934" at bounding box center [274, 233] width 157 height 9
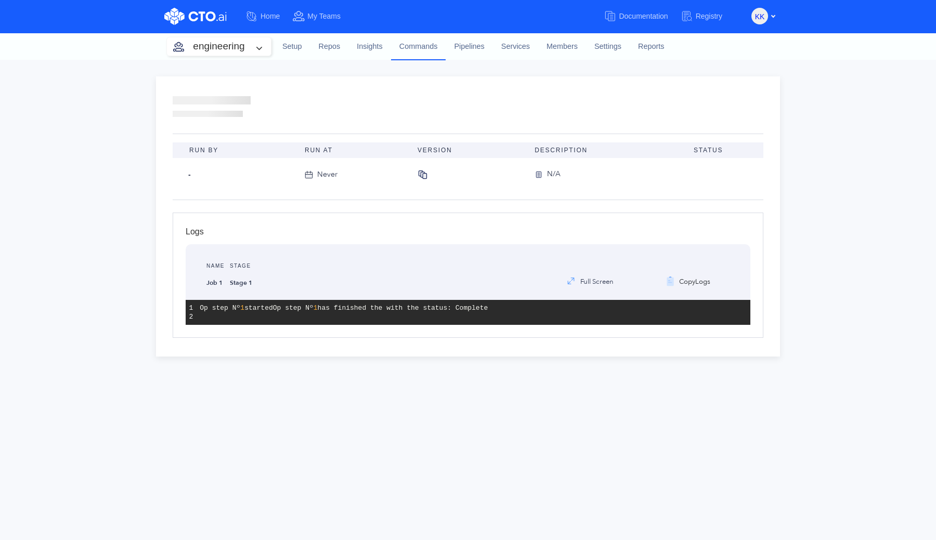
click at [827, 138] on div "Run By Run At Version Description Status - Never N/A Logs Name Job 1 Stage Stag…" at bounding box center [468, 300] width 936 height 481
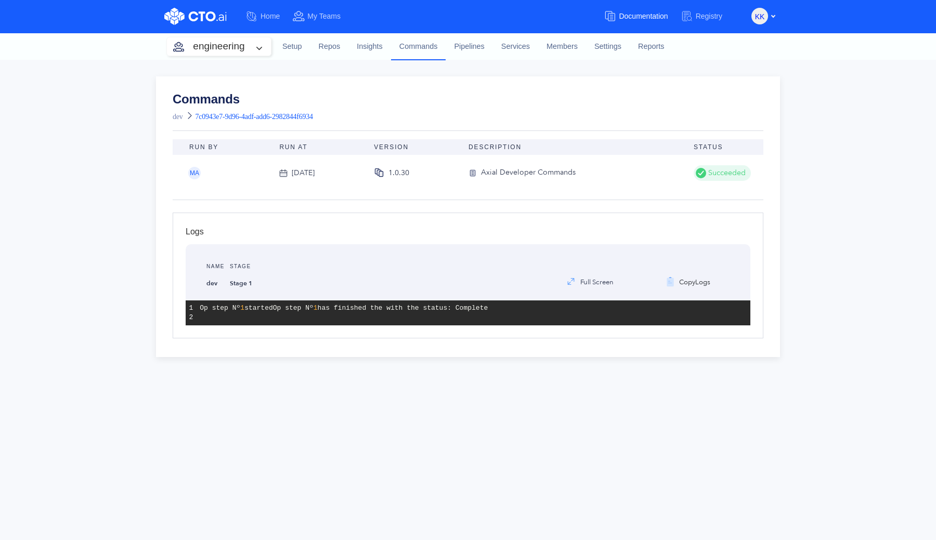
click at [621, 16] on span "Documentation" at bounding box center [643, 16] width 49 height 8
